Goal: Task Accomplishment & Management: Manage account settings

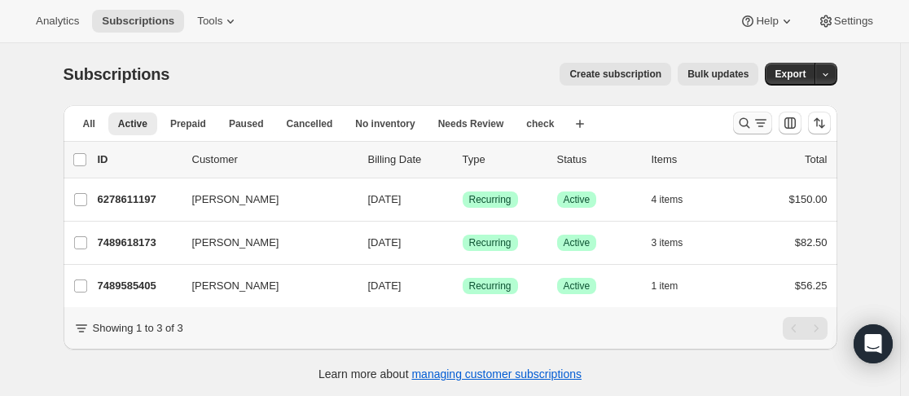
click at [747, 125] on icon "Search and filter results" at bounding box center [744, 123] width 16 height 16
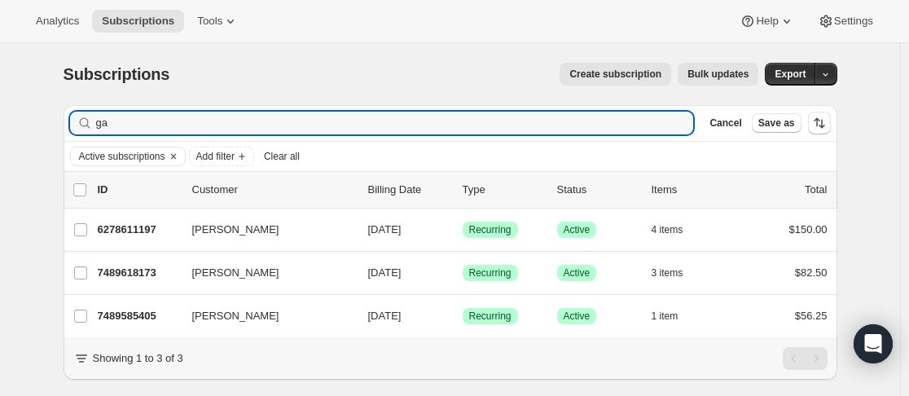
type input "g"
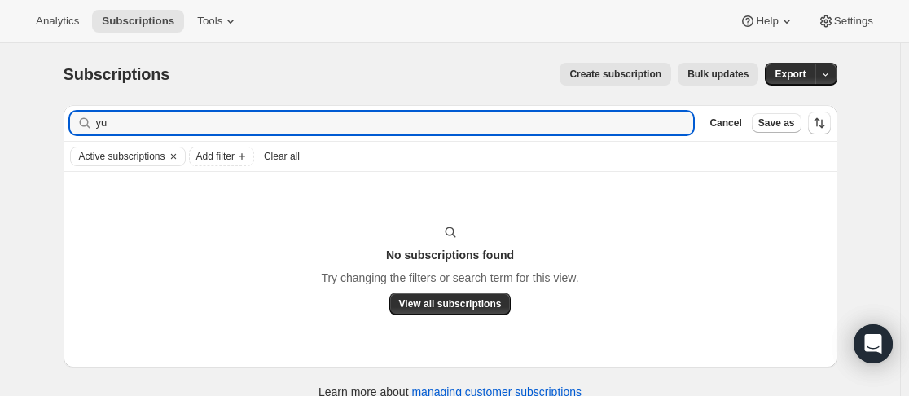
type input "y"
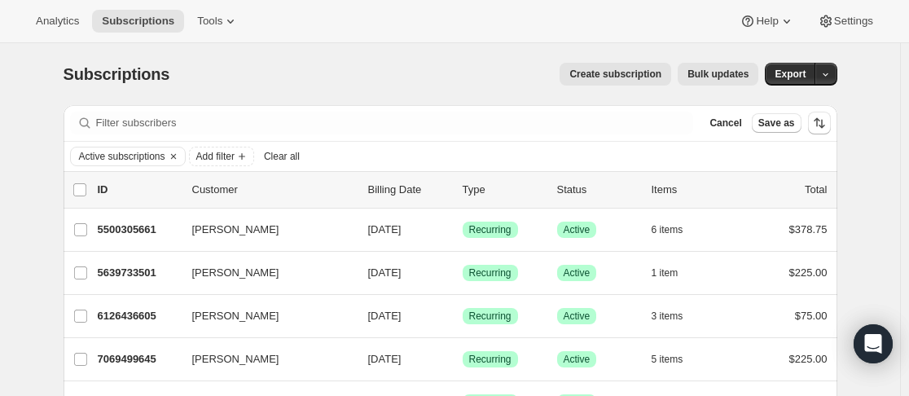
click at [454, 94] on div "Subscriptions. This page is ready Subscriptions Create subscription Bulk update…" at bounding box center [451, 74] width 774 height 62
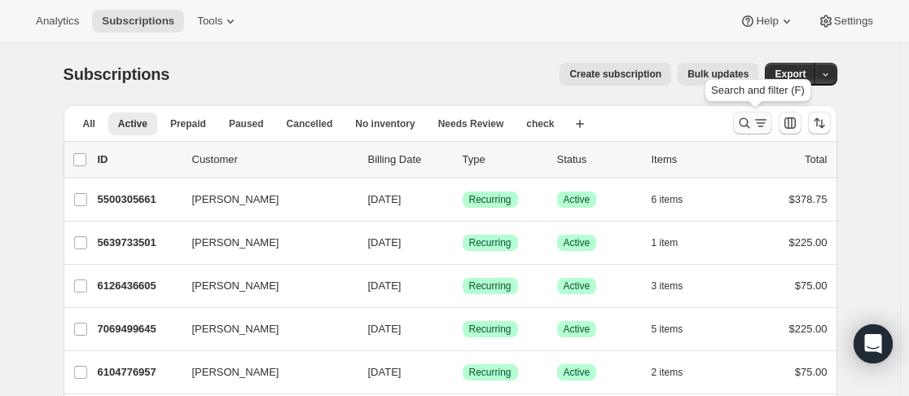
click at [745, 119] on icon "Search and filter results" at bounding box center [744, 123] width 16 height 16
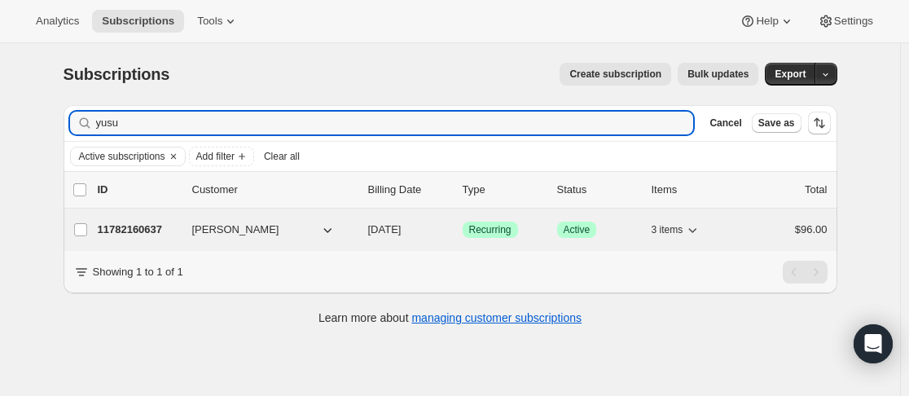
type input "yusu"
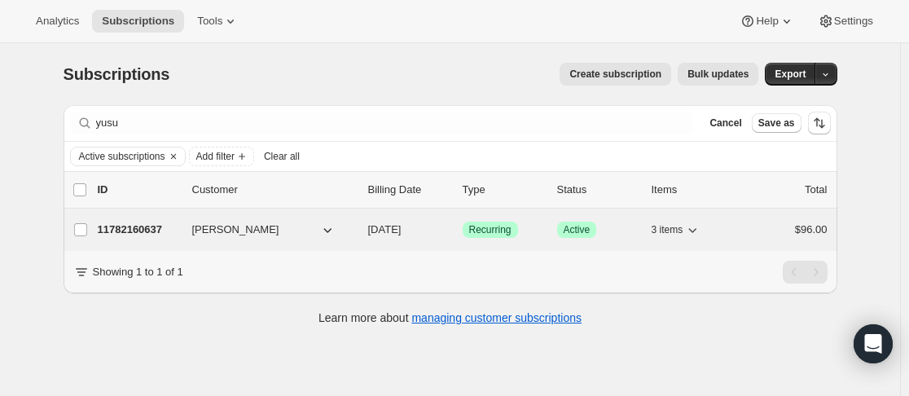
click at [192, 221] on div "11782160637 [PERSON_NAME] [DATE] Success Recurring Success Active 3 items $96.00" at bounding box center [463, 229] width 730 height 23
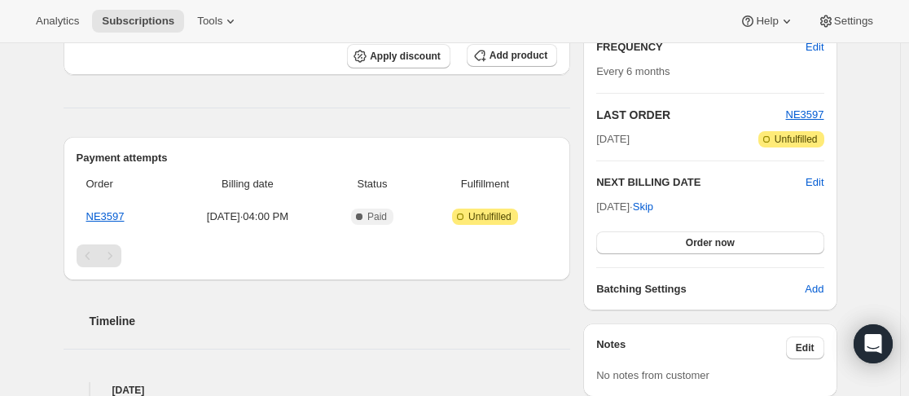
scroll to position [163, 0]
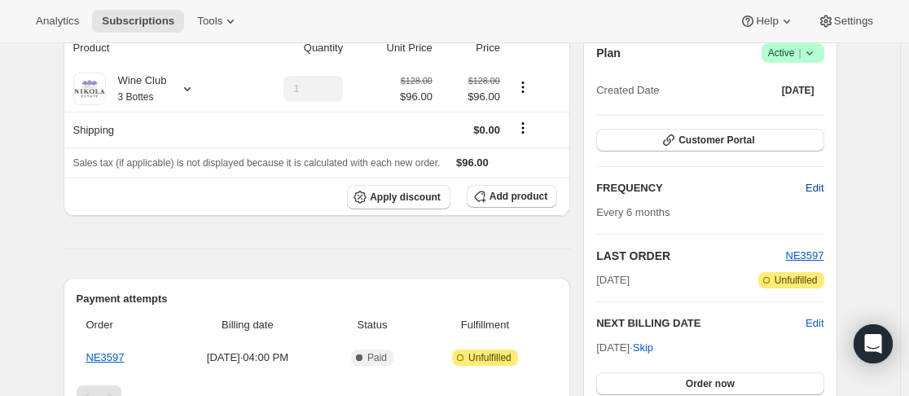
click at [820, 184] on span "Edit" at bounding box center [815, 188] width 18 height 16
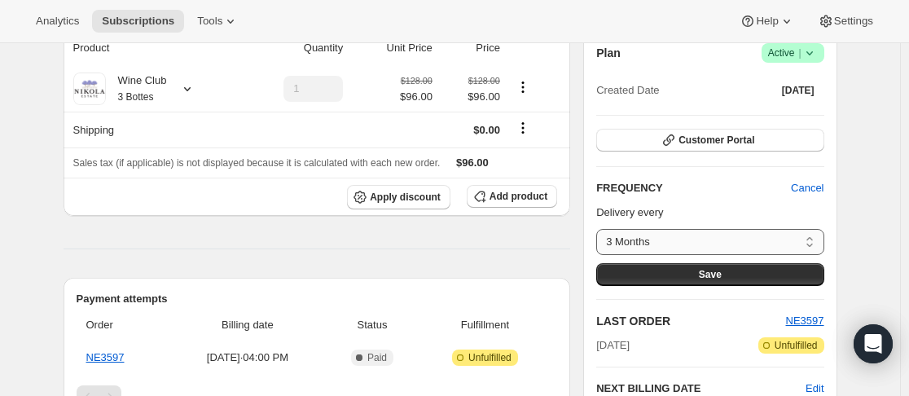
click at [698, 243] on select "3 Months 4 Months 6 Months 12 Months Custom..." at bounding box center [709, 242] width 227 height 26
select select "MONTH#12"
click at [600, 229] on select "3 Months 4 Months 6 Months 12 Months Custom..." at bounding box center [709, 242] width 227 height 26
click at [696, 270] on button "Save" at bounding box center [709, 274] width 227 height 23
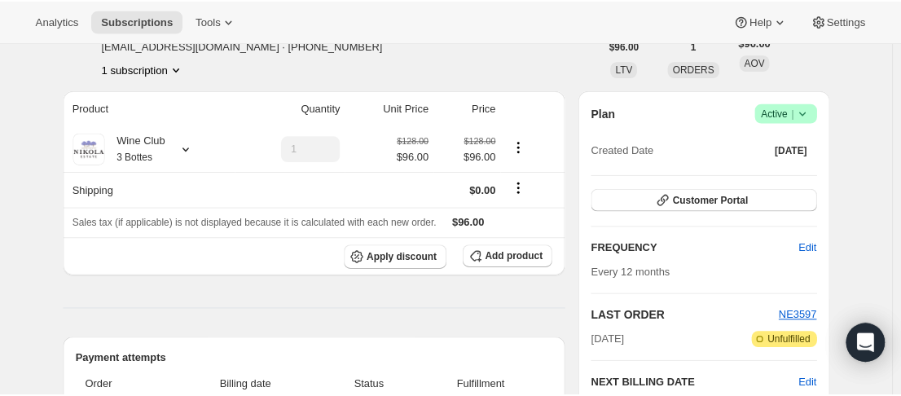
scroll to position [0, 0]
